Goal: Task Accomplishment & Management: Use online tool/utility

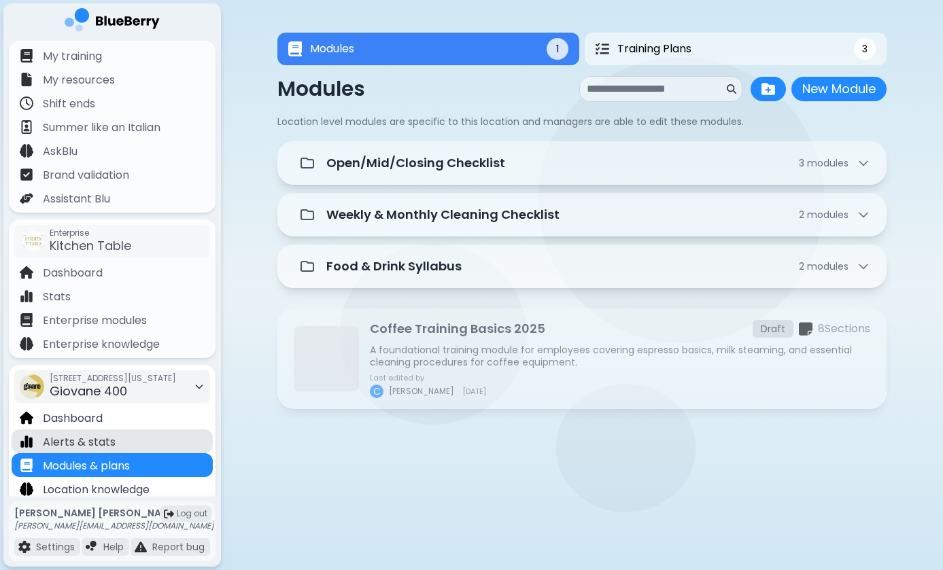
click at [109, 437] on p "Alerts & stats" at bounding box center [79, 442] width 73 height 16
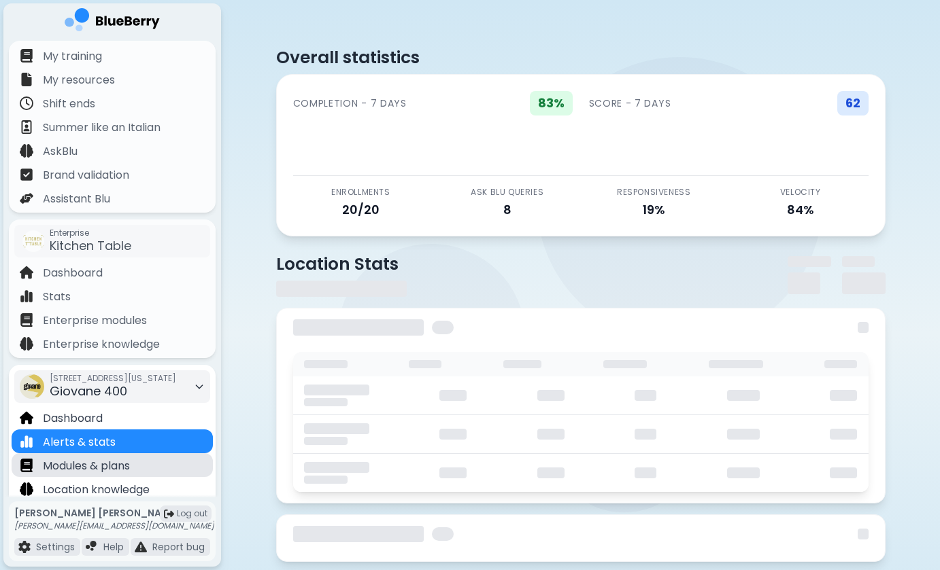
click at [103, 475] on div "Modules & plans" at bounding box center [112, 466] width 201 height 24
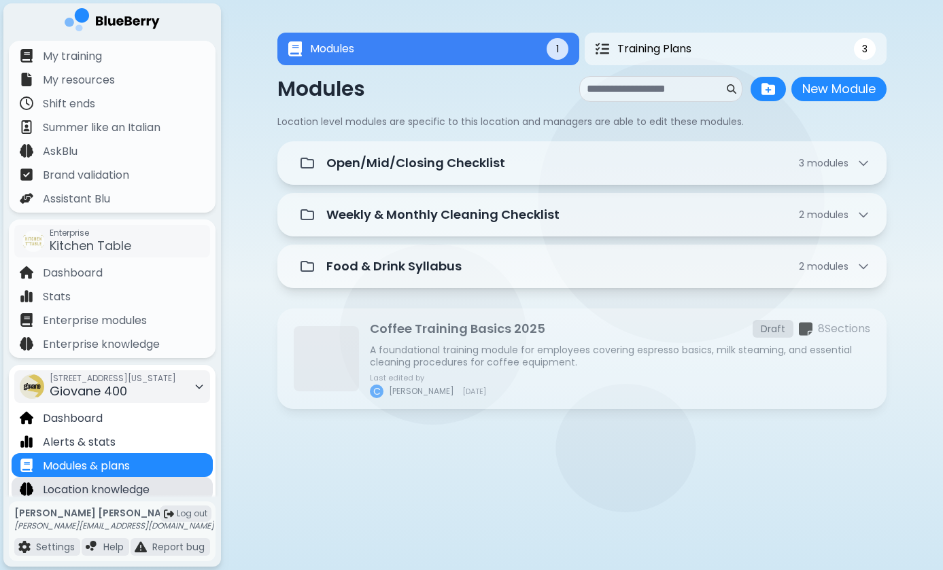
click at [140, 488] on p "Location knowledge" at bounding box center [96, 490] width 107 height 16
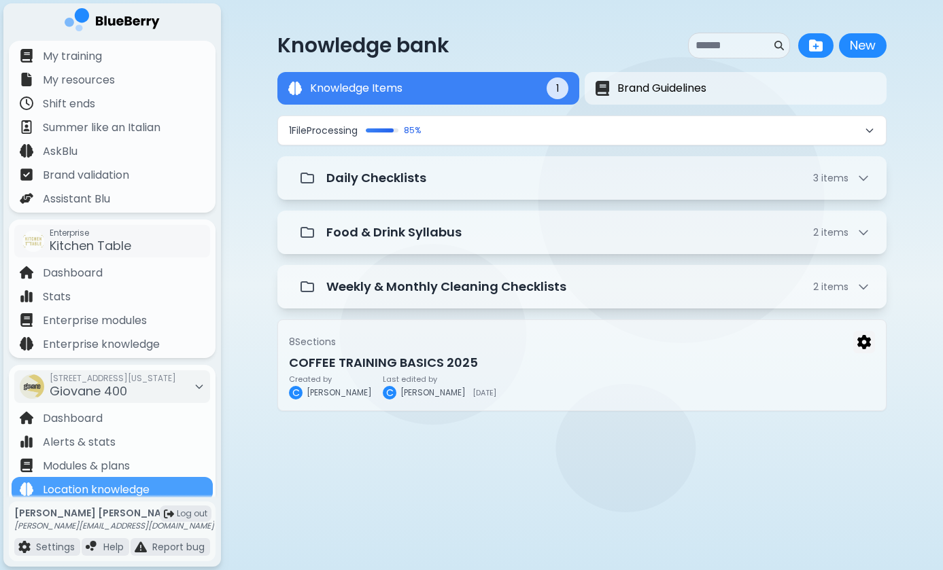
click at [445, 133] on button "1 File Processing 85 %" at bounding box center [582, 130] width 608 height 29
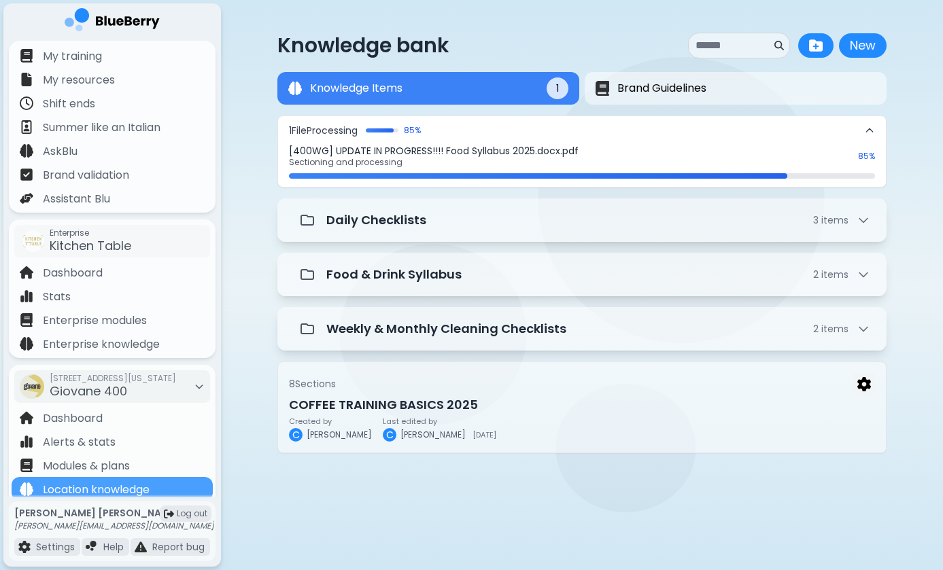
click at [444, 155] on p "[400WG] UPDATE IN PROGRESS!!!! Food Syllabus 2025.docx.pdf" at bounding box center [569, 151] width 561 height 12
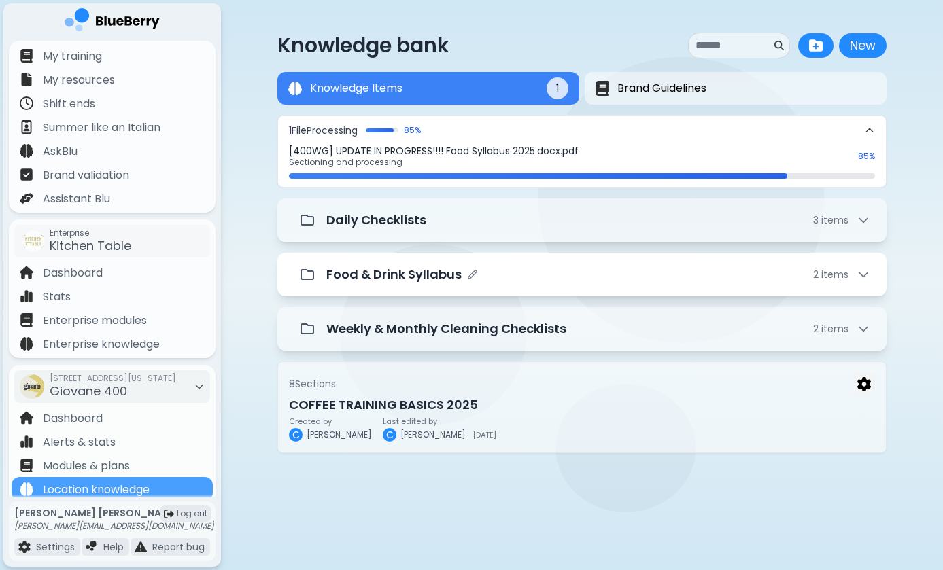
click at [430, 254] on div "Food & Drink Syllabus 2 item s" at bounding box center [581, 275] width 609 height 44
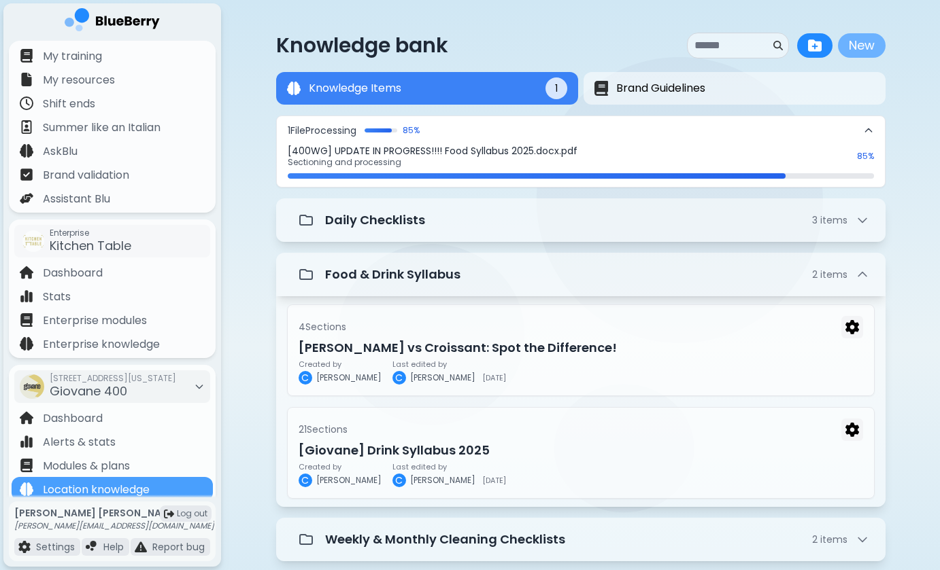
click at [859, 48] on button "New" at bounding box center [862, 45] width 48 height 24
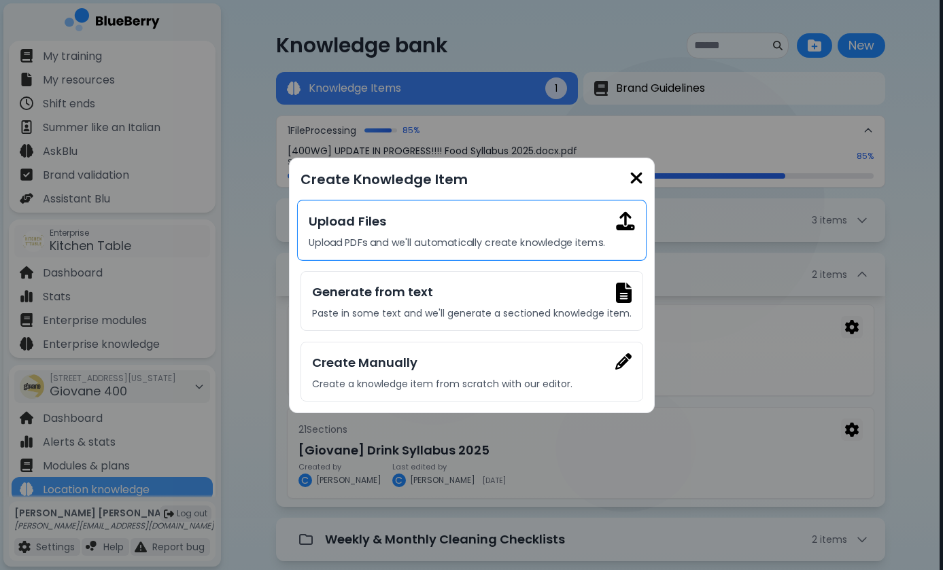
click at [521, 226] on h3 "Upload Files" at bounding box center [472, 221] width 326 height 20
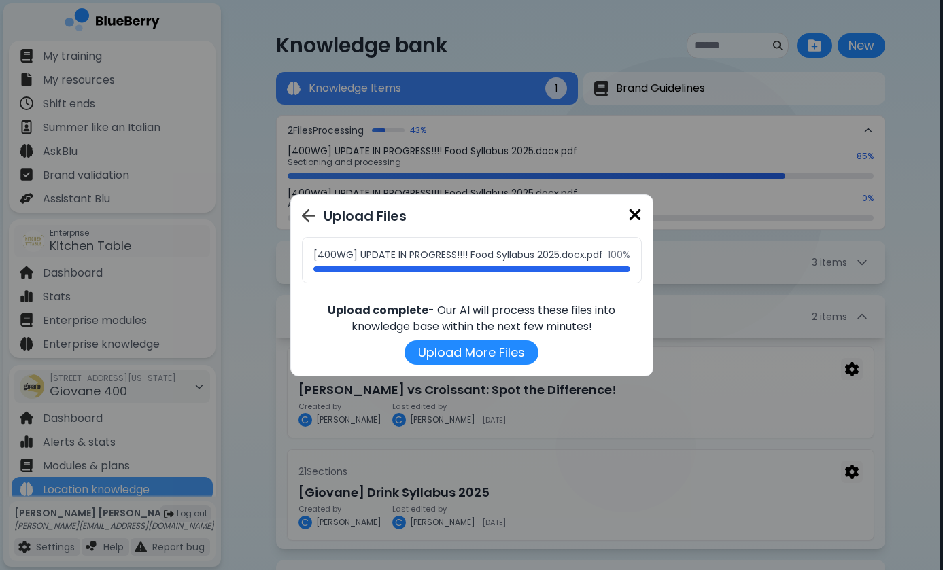
click at [637, 216] on img at bounding box center [635, 215] width 14 height 18
